Goal: Information Seeking & Learning: Learn about a topic

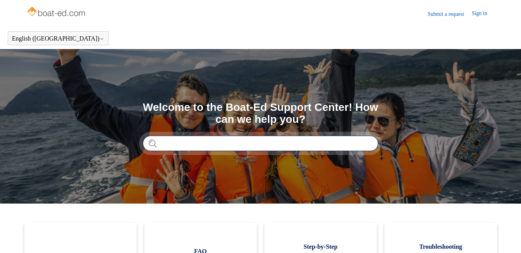
click at [202, 143] on input "Search" at bounding box center [260, 142] width 235 height 15
click at [327, 143] on input "**********" at bounding box center [260, 142] width 235 height 15
type input "**********"
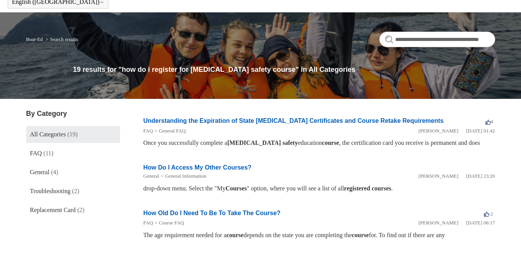
scroll to position [38, 0]
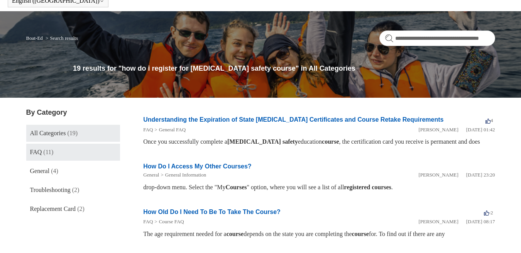
click at [41, 154] on span "FAQ" at bounding box center [36, 151] width 12 height 7
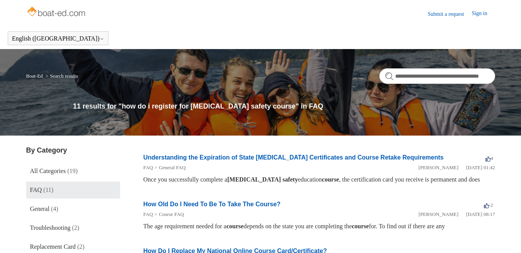
click at [474, 12] on link "Sign in" at bounding box center [482, 13] width 23 height 9
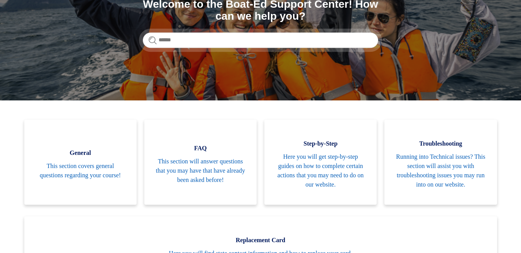
scroll to position [113, 0]
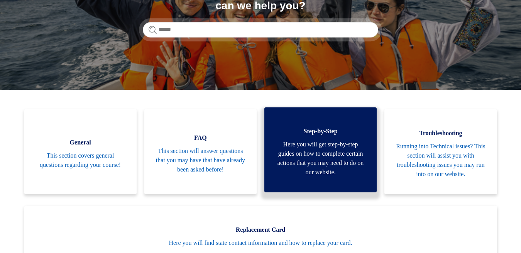
click at [318, 173] on span "Here you will get step-by-step guides on how to complete certain actions that y…" at bounding box center [320, 158] width 89 height 37
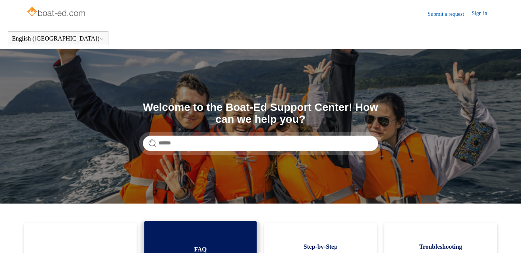
scroll to position [113, 0]
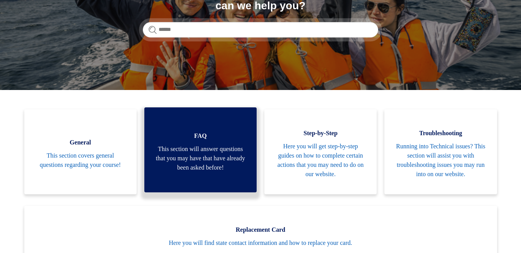
click at [239, 131] on span "FAQ" at bounding box center [200, 135] width 89 height 9
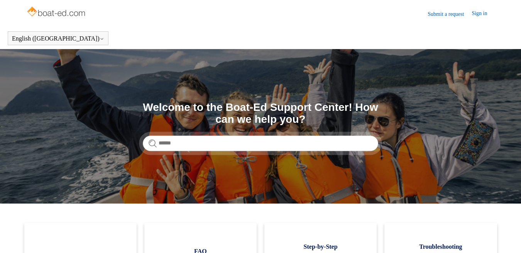
scroll to position [113, 0]
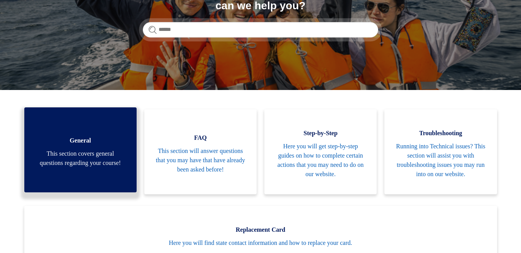
click at [62, 140] on span "General" at bounding box center [80, 140] width 89 height 9
click at [72, 155] on span "This section covers general questions regarding your course!" at bounding box center [80, 158] width 89 height 19
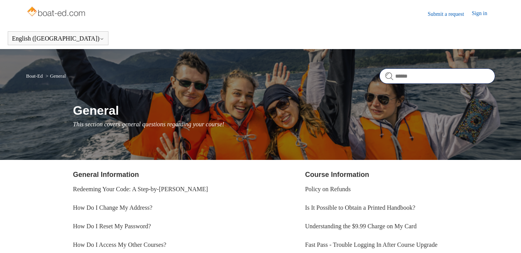
click at [421, 73] on input "Search" at bounding box center [437, 75] width 116 height 15
type input "**********"
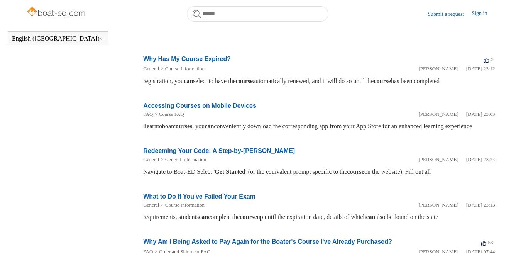
scroll to position [265, 0]
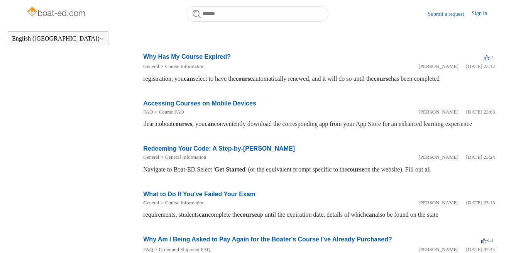
click at [247, 106] on link "Accessing Courses on Mobile Devices" at bounding box center [199, 103] width 113 height 7
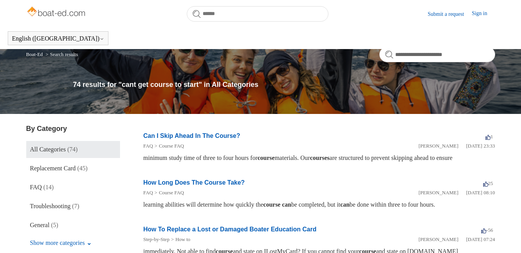
scroll to position [265, 0]
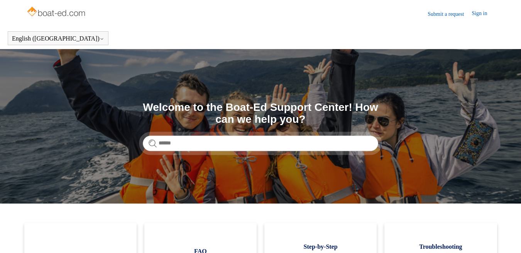
scroll to position [113, 0]
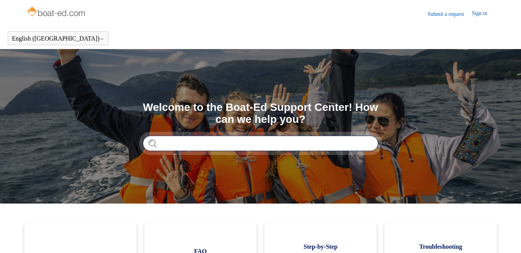
click at [238, 145] on input "Search" at bounding box center [260, 142] width 235 height 15
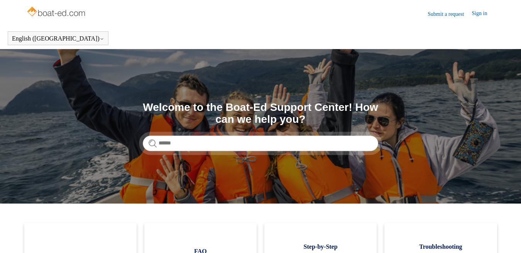
click at [438, 13] on link "Submit a request" at bounding box center [449, 14] width 44 height 8
click at [440, 17] on link "Submit a request" at bounding box center [449, 14] width 44 height 8
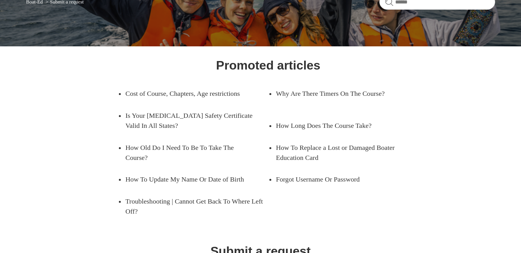
scroll to position [76, 0]
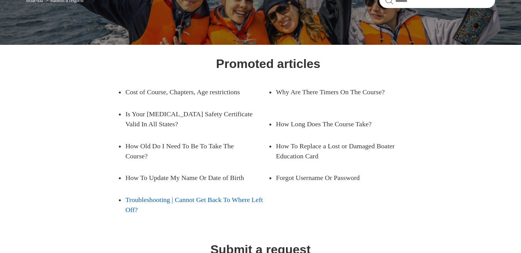
click at [157, 194] on link "Troubleshooting | Cannot Get Back To Where Left Off?" at bounding box center [196, 205] width 143 height 32
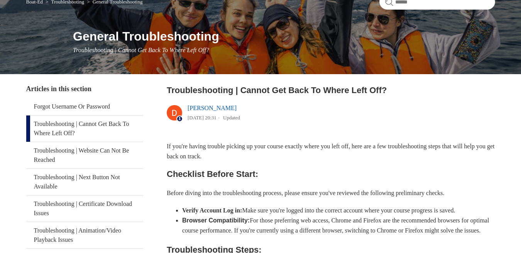
scroll to position [76, 0]
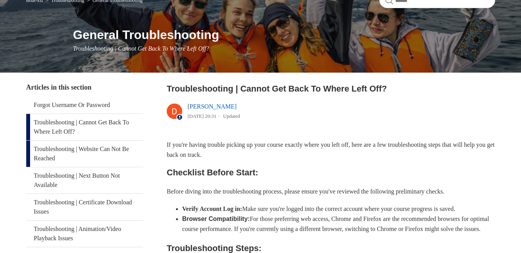
click at [115, 150] on link "Troubleshooting | Website Can Not Be Reached" at bounding box center [84, 153] width 117 height 26
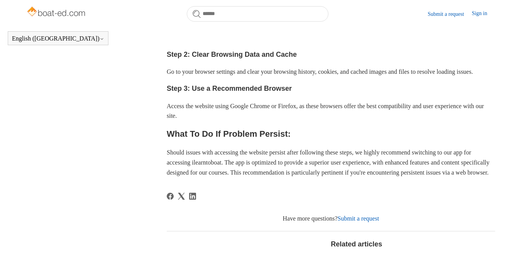
scroll to position [349, 0]
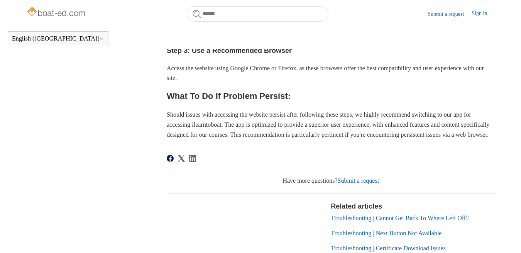
click at [170, 162] on icon "Share this page on Facebook" at bounding box center [170, 158] width 7 height 7
